Goal: Information Seeking & Learning: Find specific fact

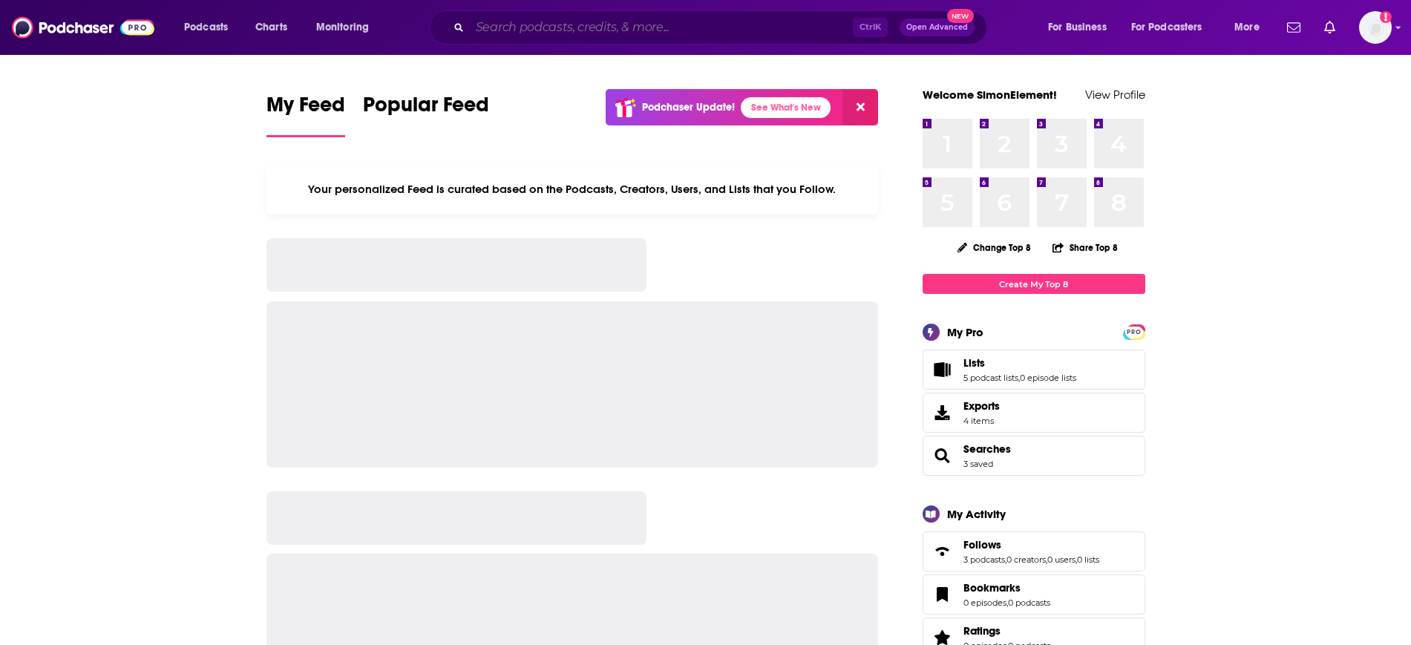
click at [539, 24] on input "Search podcasts, credits, & more..." at bounding box center [661, 28] width 383 height 24
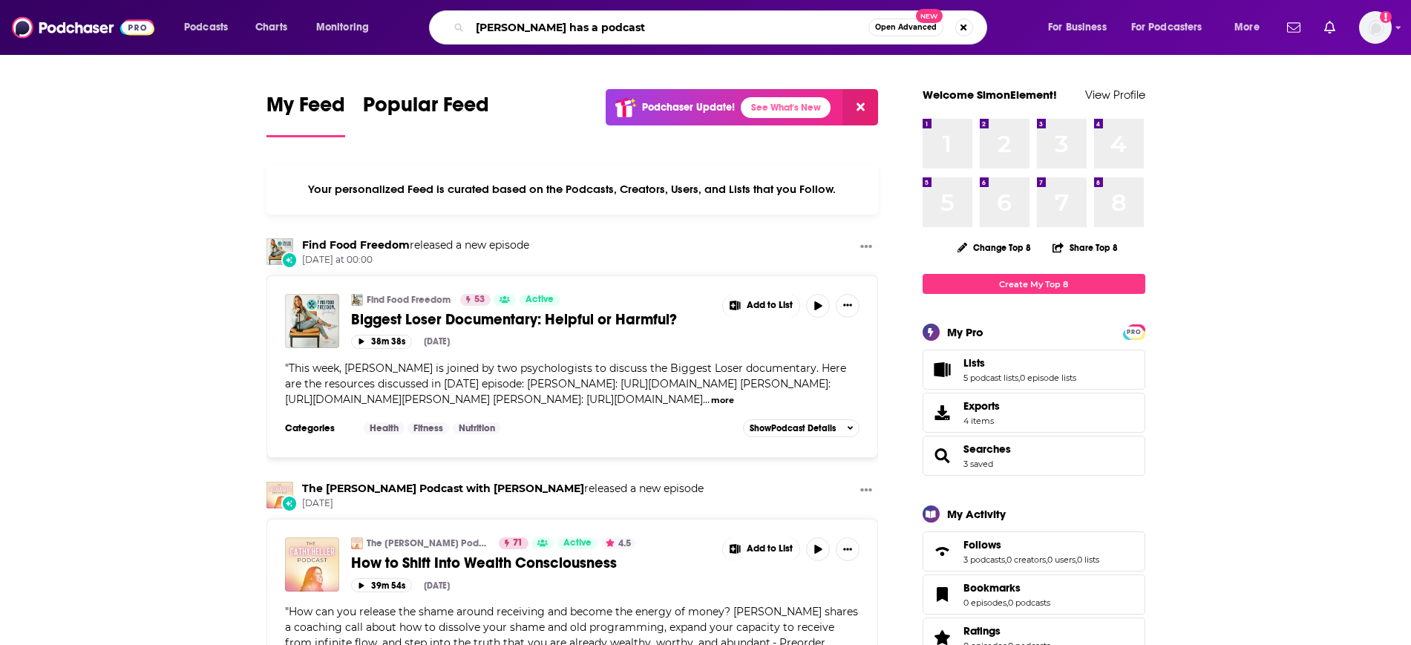
type input "[PERSON_NAME] has a podcast"
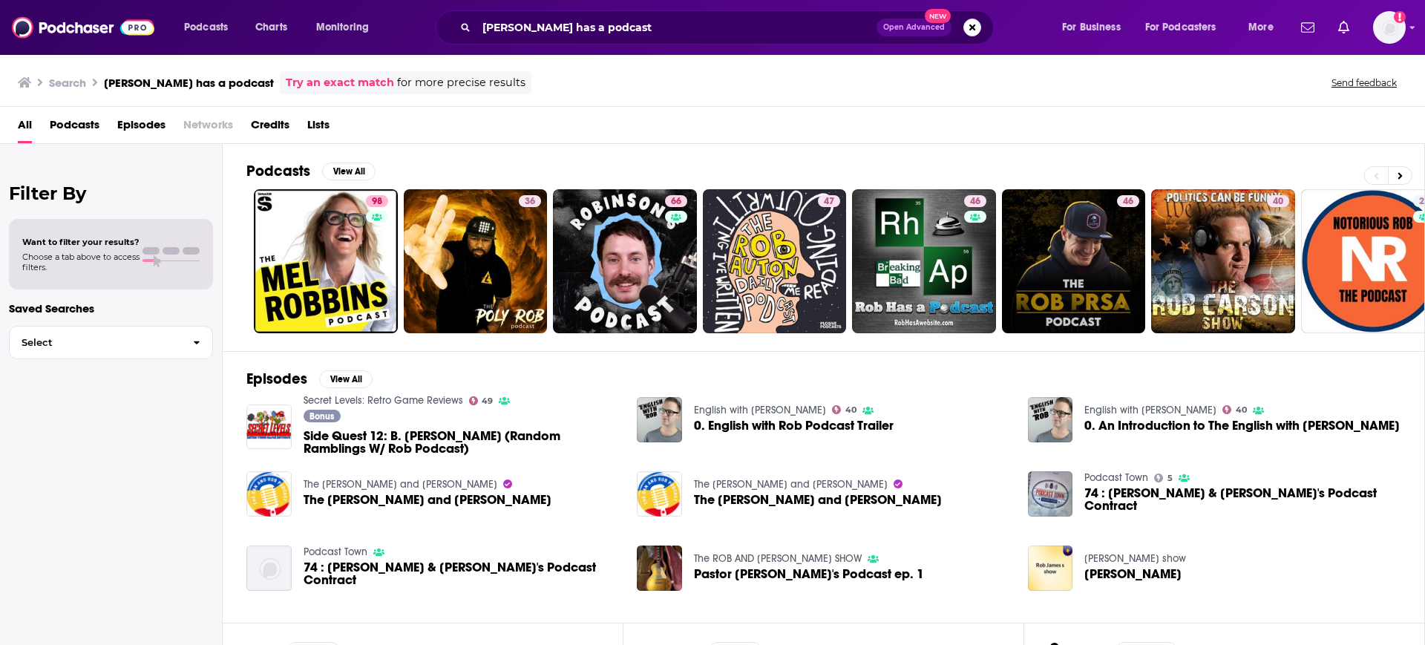
click at [92, 122] on span "Podcasts" at bounding box center [75, 128] width 50 height 30
